Goal: Information Seeking & Learning: Learn about a topic

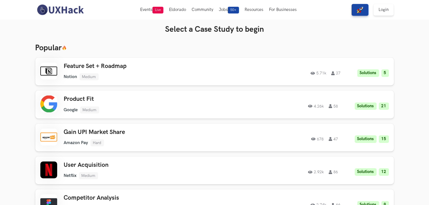
drag, startPoint x: 179, startPoint y: 13, endPoint x: 8, endPoint y: 57, distance: 176.8
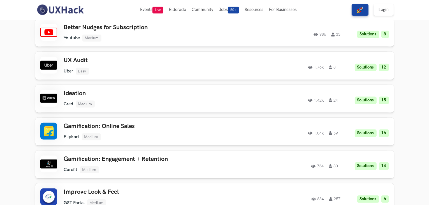
scroll to position [220, 0]
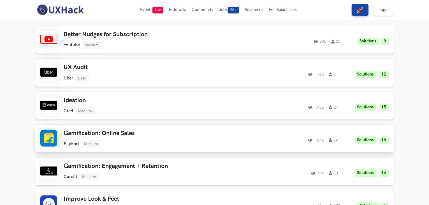
click at [105, 143] on ul "Flipkart Medium" at bounding box center [143, 143] width 159 height 7
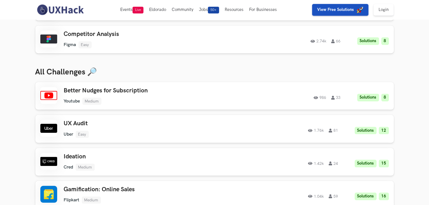
scroll to position [0, 0]
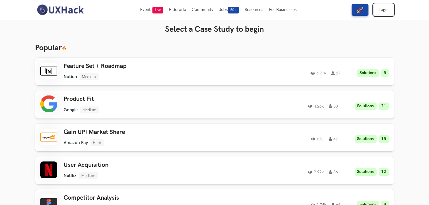
click at [387, 13] on link "Login" at bounding box center [384, 10] width 20 height 12
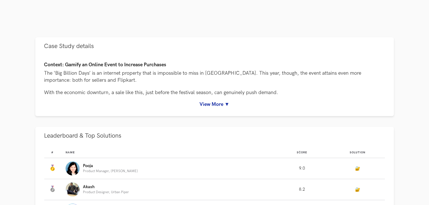
scroll to position [230, 0]
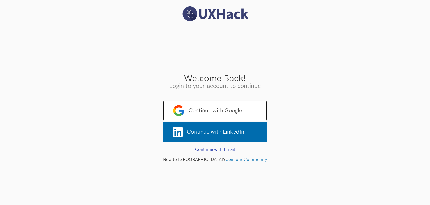
click at [223, 110] on span "Continue with Google" at bounding box center [215, 110] width 104 height 20
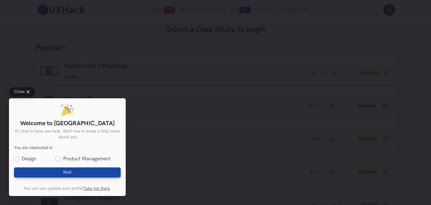
click at [14, 51] on div "Close Welcome to UXHack It’s nice to have you here. We’d love to know a little …" at bounding box center [215, 102] width 431 height 205
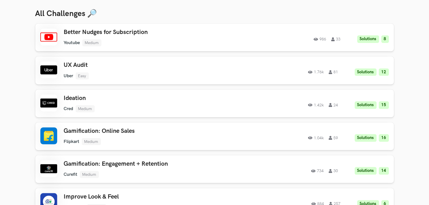
scroll to position [225, 0]
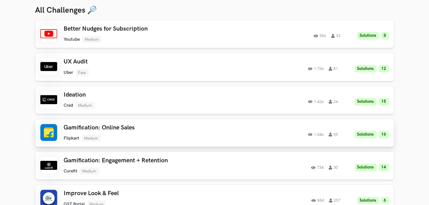
click at [146, 128] on h3 "Gamification: Online Sales" at bounding box center [143, 127] width 159 height 7
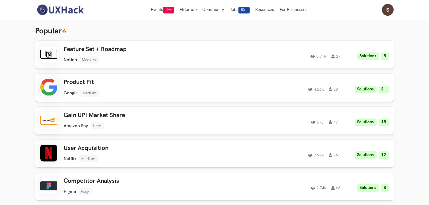
scroll to position [17, 0]
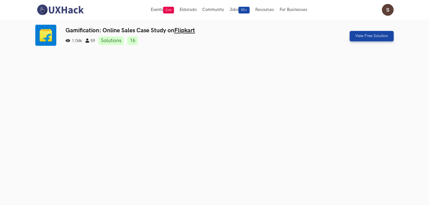
click at [117, 38] on link "Solutions" at bounding box center [111, 40] width 26 height 8
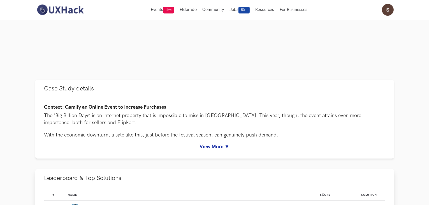
scroll to position [187, 0]
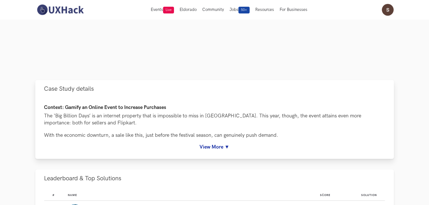
click at [213, 152] on div "Context: Gamify an Online Event to Increase Purchases The ‘Big Billion Days’ is…" at bounding box center [214, 128] width 359 height 61
click at [218, 147] on link "View More ▼" at bounding box center [214, 147] width 341 height 6
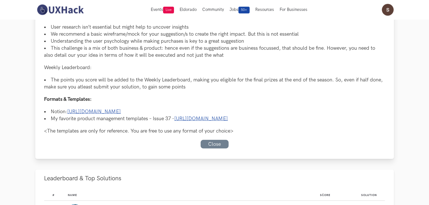
scroll to position [467, 0]
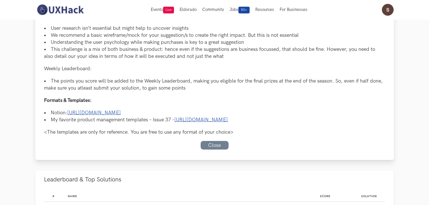
click at [121, 110] on link "[URL][DOMAIN_NAME]" at bounding box center [95, 113] width 54 height 6
click at [197, 117] on link "[URL][DOMAIN_NAME]" at bounding box center [202, 120] width 54 height 6
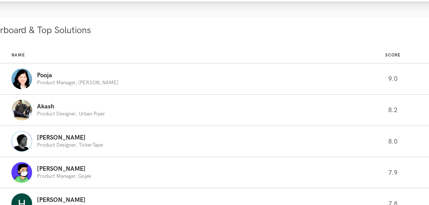
scroll to position [581, 0]
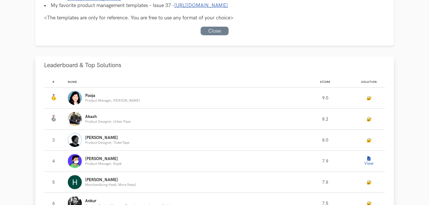
click at [368, 96] on link "🔐" at bounding box center [369, 98] width 5 height 5
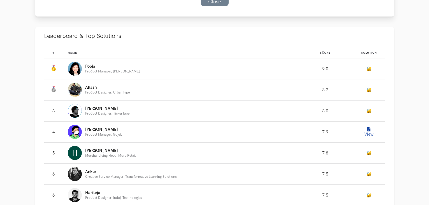
scroll to position [610, 0]
click at [371, 126] on button "View" at bounding box center [369, 131] width 11 height 11
click at [369, 126] on button "View" at bounding box center [369, 131] width 11 height 11
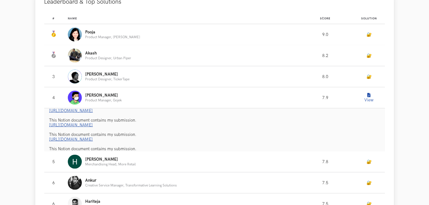
scroll to position [648, 0]
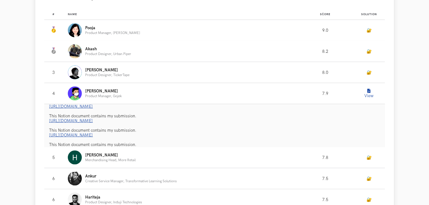
click at [93, 118] on link "[URL][DOMAIN_NAME]" at bounding box center [71, 120] width 44 height 5
click at [91, 118] on link "[URL][DOMAIN_NAME]" at bounding box center [71, 120] width 44 height 5
click at [93, 133] on link "[URL][DOMAIN_NAME]" at bounding box center [71, 135] width 44 height 5
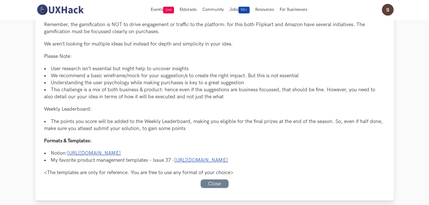
scroll to position [426, 0]
click at [212, 179] on link "Close" at bounding box center [215, 183] width 28 height 9
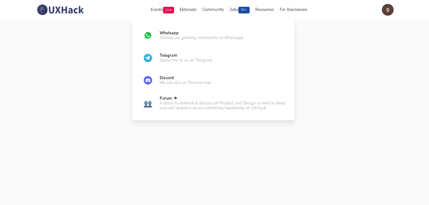
scroll to position [0, 0]
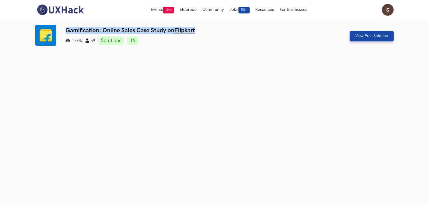
drag, startPoint x: 204, startPoint y: 29, endPoint x: 67, endPoint y: 27, distance: 136.3
click at [67, 27] on h3 "Gamification: Online Sales Case Study on Flipkart" at bounding box center [184, 30] width 237 height 7
copy h3 "Gamification: Online Sales Case Study on Flipkart"
